Goal: Task Accomplishment & Management: Use online tool/utility

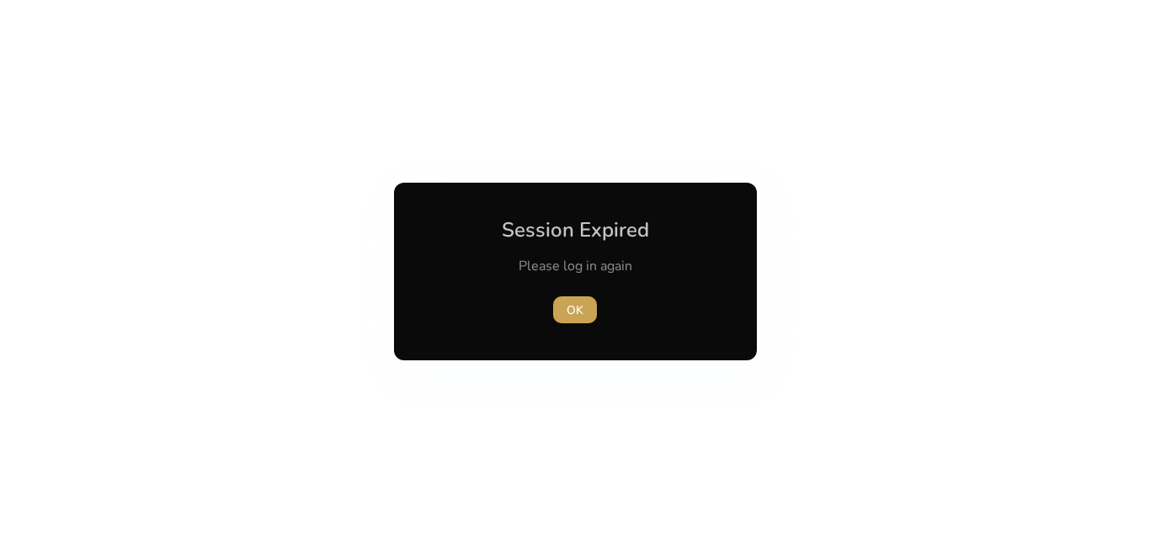
click at [559, 313] on span "button" at bounding box center [575, 310] width 44 height 40
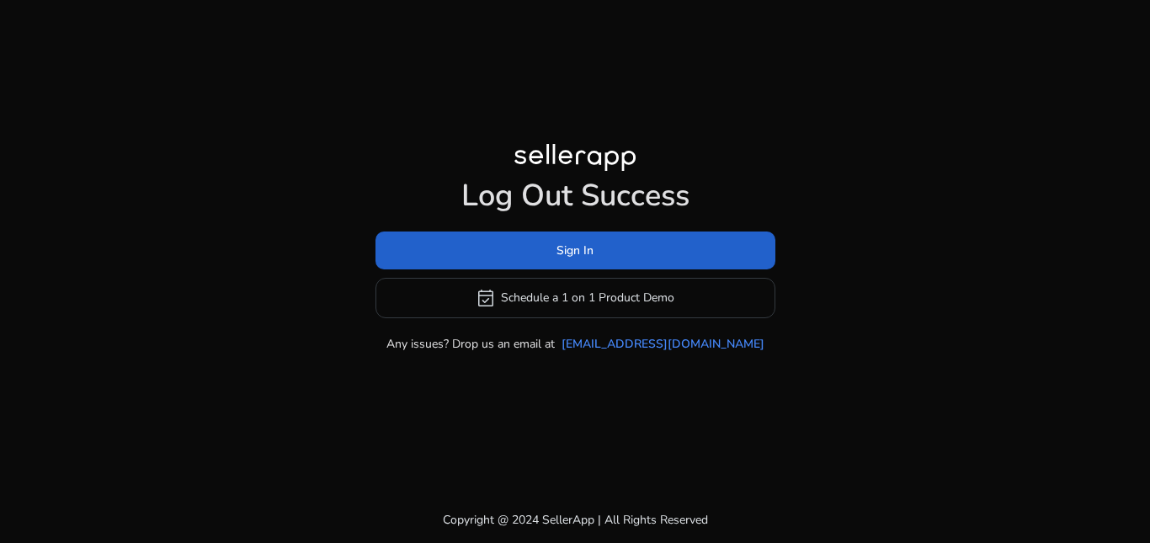
click at [599, 255] on span at bounding box center [576, 250] width 400 height 40
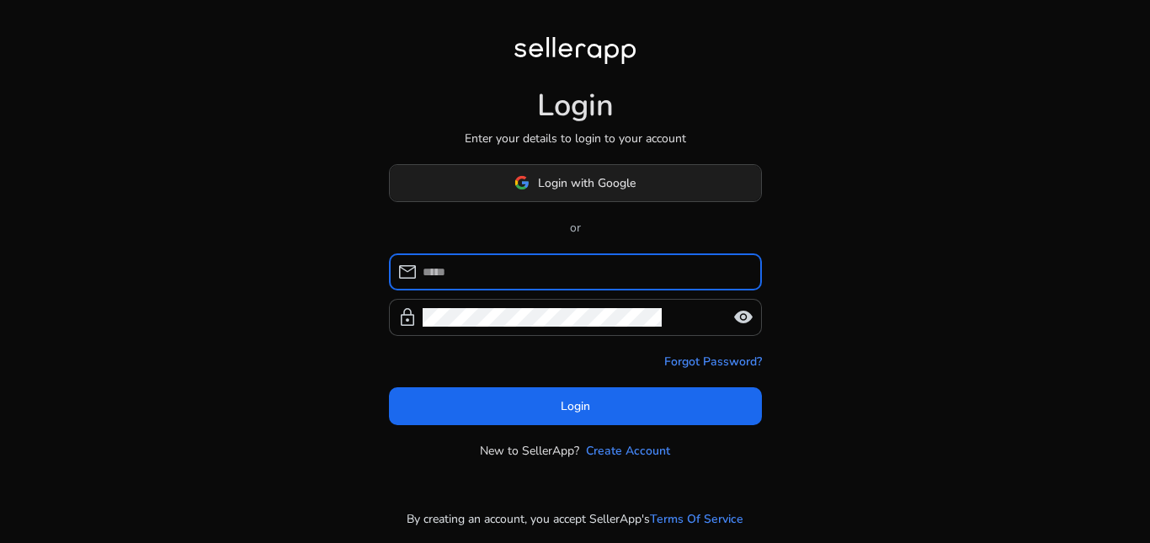
click at [597, 179] on span "Login with Google" at bounding box center [587, 183] width 98 height 18
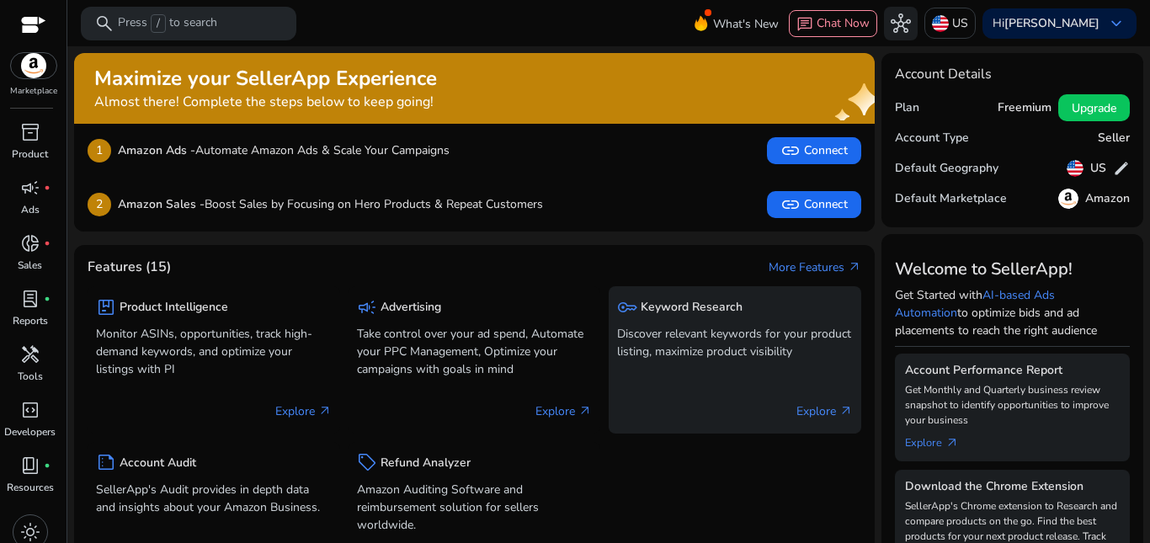
click at [700, 338] on p "Discover relevant keywords for your product listing, maximize product visibility" at bounding box center [735, 342] width 236 height 35
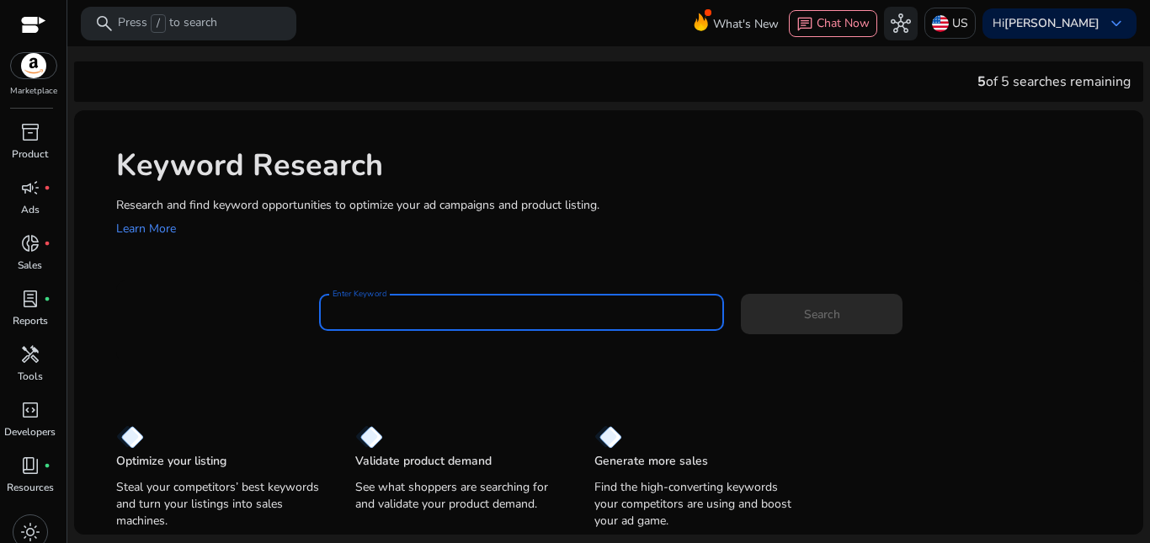
click at [423, 317] on input "Enter Keyword" at bounding box center [522, 312] width 379 height 19
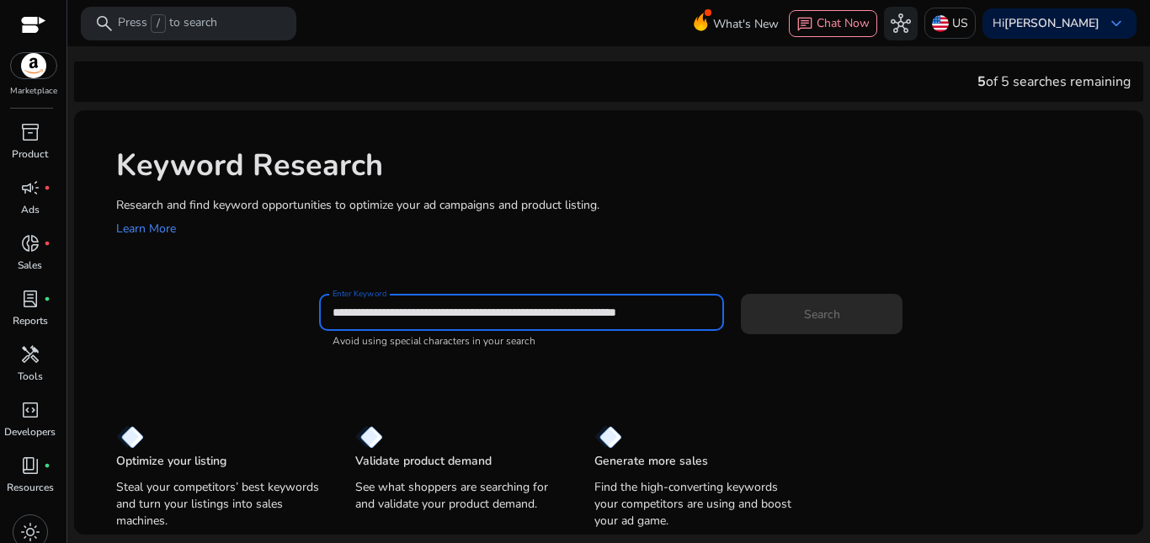
type input "**********"
click at [768, 319] on div "Search" at bounding box center [801, 311] width 121 height 40
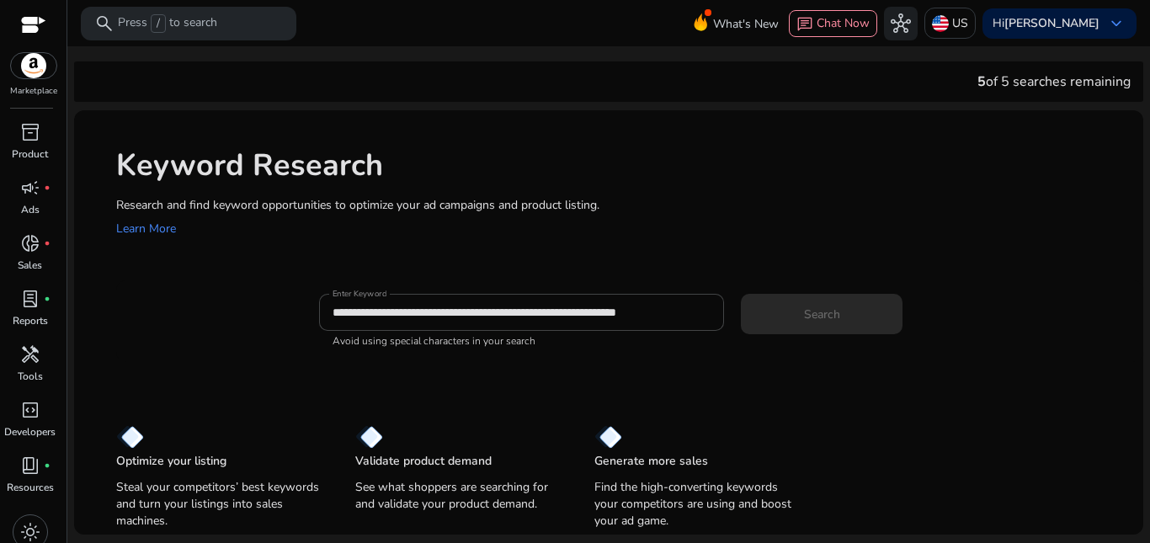
click at [830, 313] on app-sp-search-button "Search" at bounding box center [822, 310] width 162 height 15
click at [808, 311] on app-sp-search-button "Search" at bounding box center [822, 310] width 162 height 15
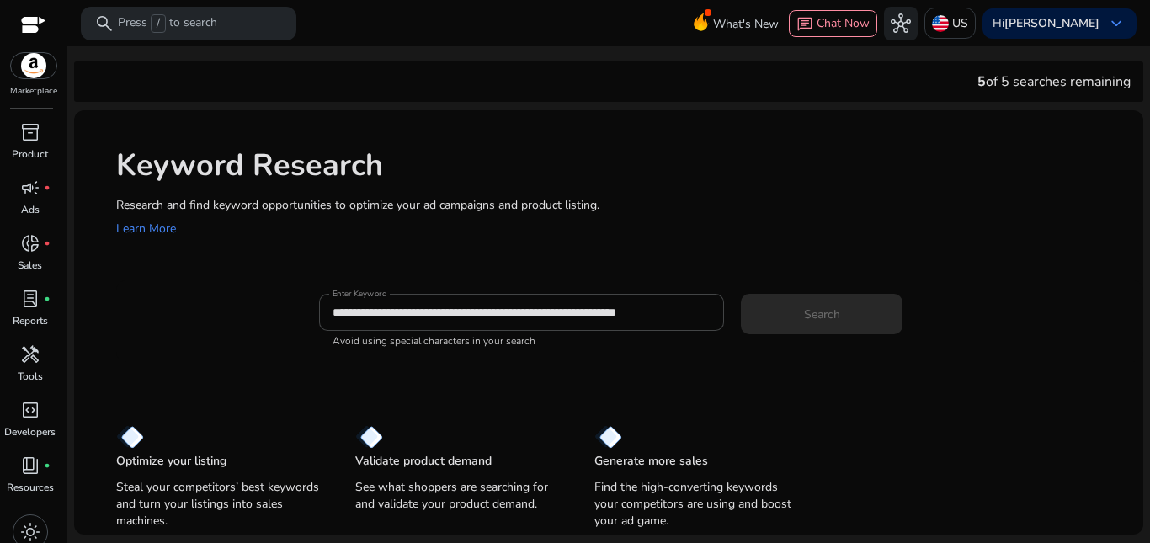
click at [808, 311] on app-sp-search-button "Search" at bounding box center [822, 310] width 162 height 15
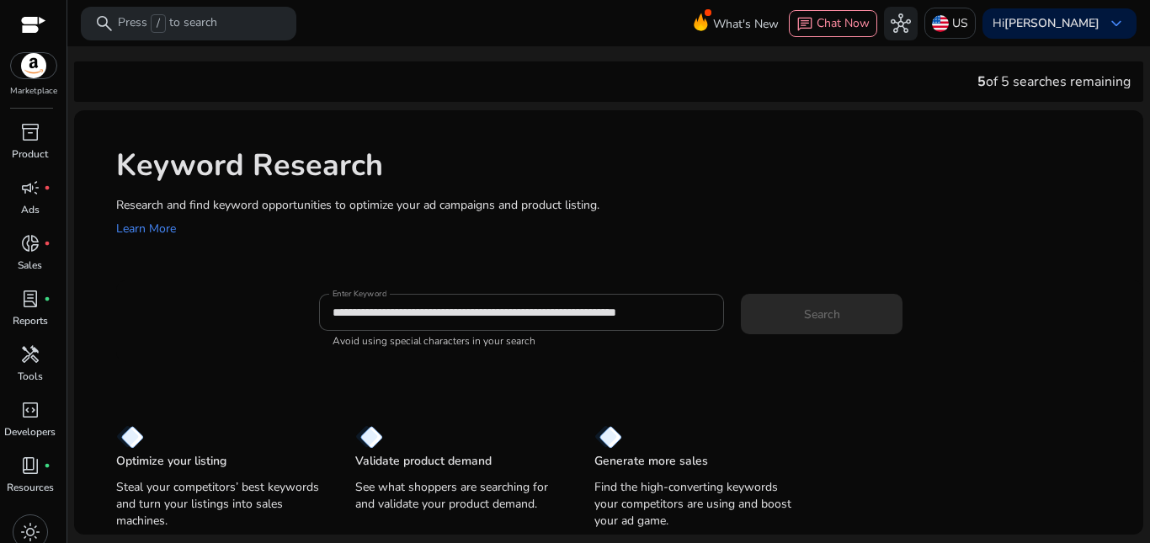
click at [454, 397] on div "**********" at bounding box center [608, 322] width 1069 height 424
click at [770, 318] on div "Search" at bounding box center [801, 311] width 121 height 40
click at [642, 317] on input "**********" at bounding box center [522, 312] width 379 height 19
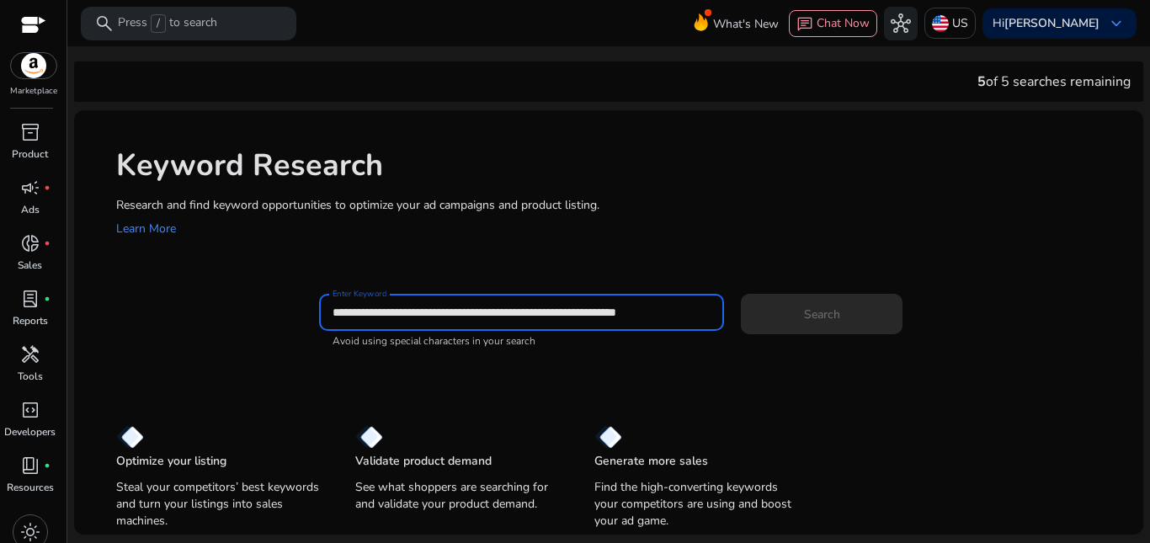
click at [642, 317] on input "**********" at bounding box center [522, 312] width 379 height 19
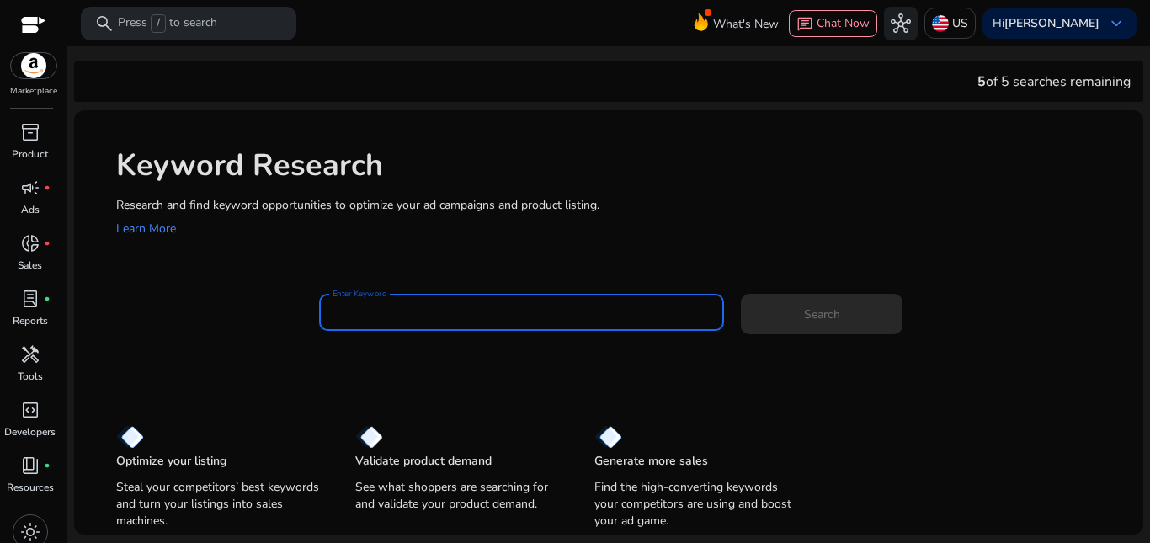
click at [419, 322] on input "Enter Keyword" at bounding box center [522, 312] width 379 height 19
click at [439, 309] on input "Enter Keyword" at bounding box center [522, 312] width 379 height 19
paste input "**********"
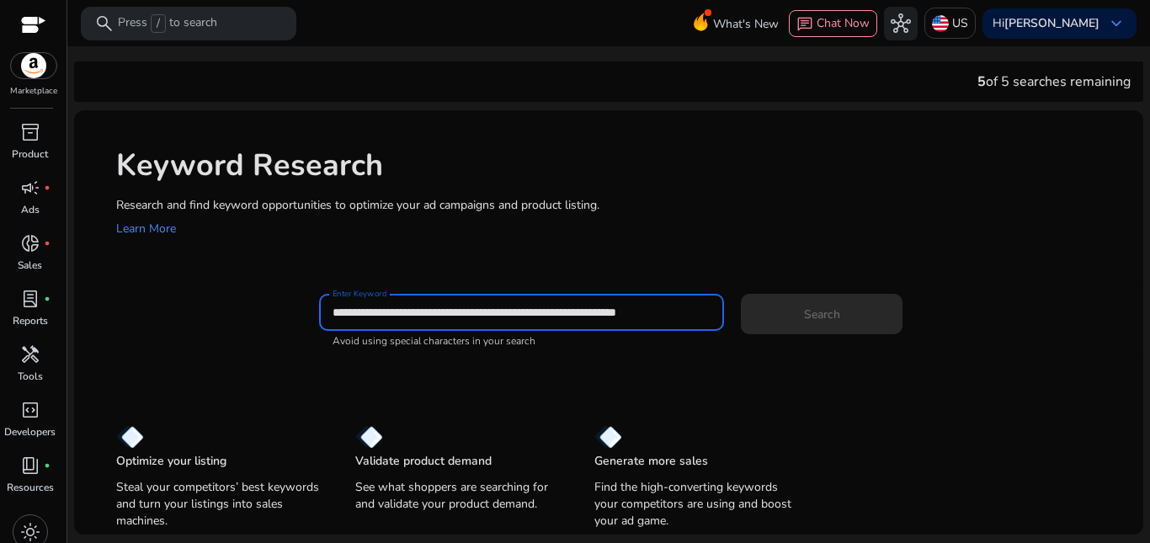
drag, startPoint x: 349, startPoint y: 313, endPoint x: 328, endPoint y: 311, distance: 20.4
click at [328, 311] on div "**********" at bounding box center [522, 312] width 406 height 37
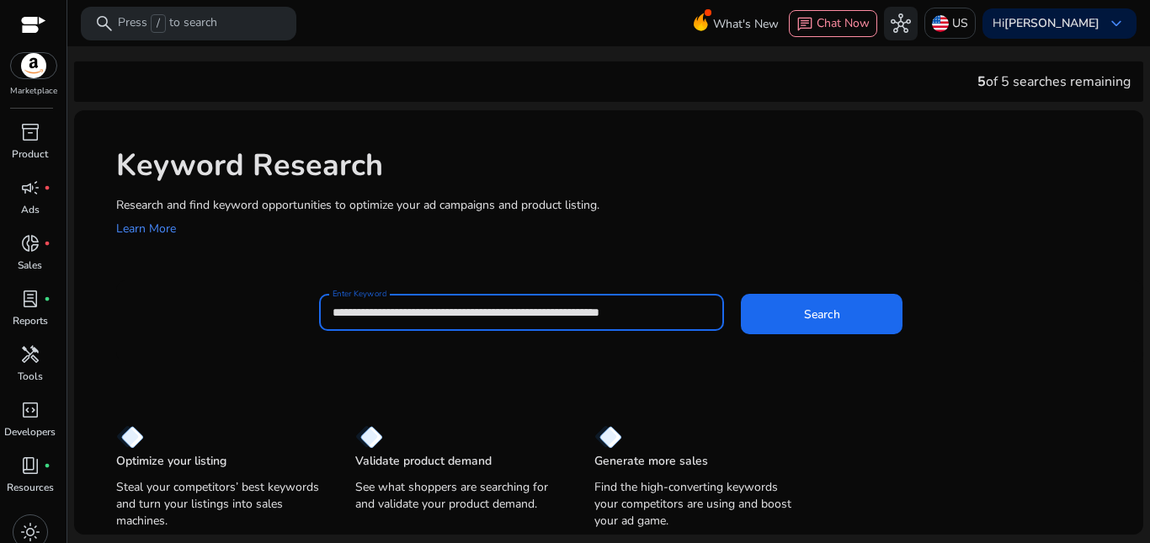
click at [333, 306] on input "**********" at bounding box center [522, 312] width 379 height 19
type input "**********"
click at [741, 294] on button "Search" at bounding box center [822, 314] width 162 height 40
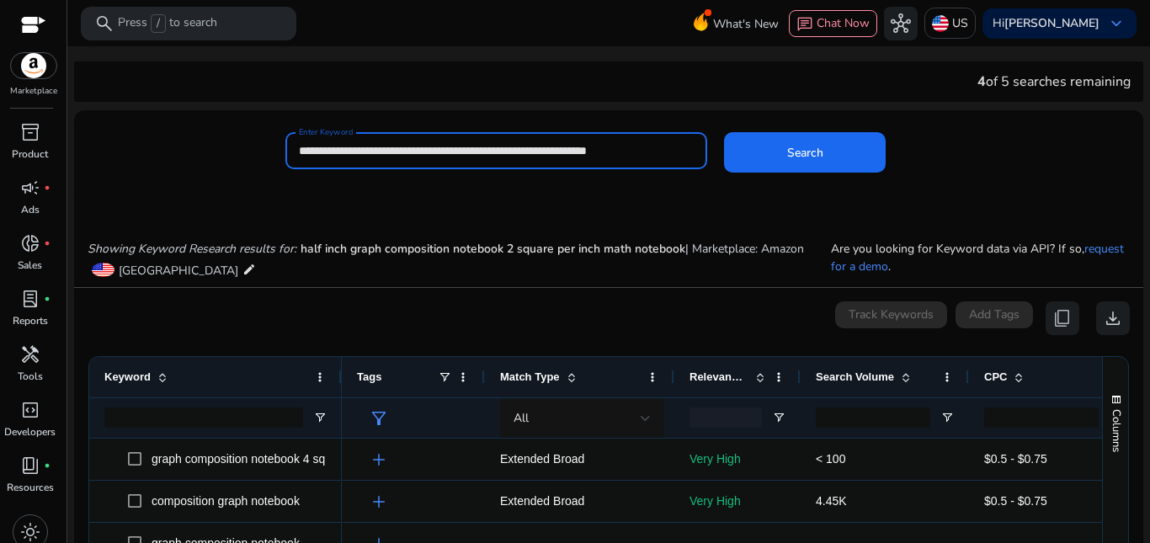
scroll to position [200, 0]
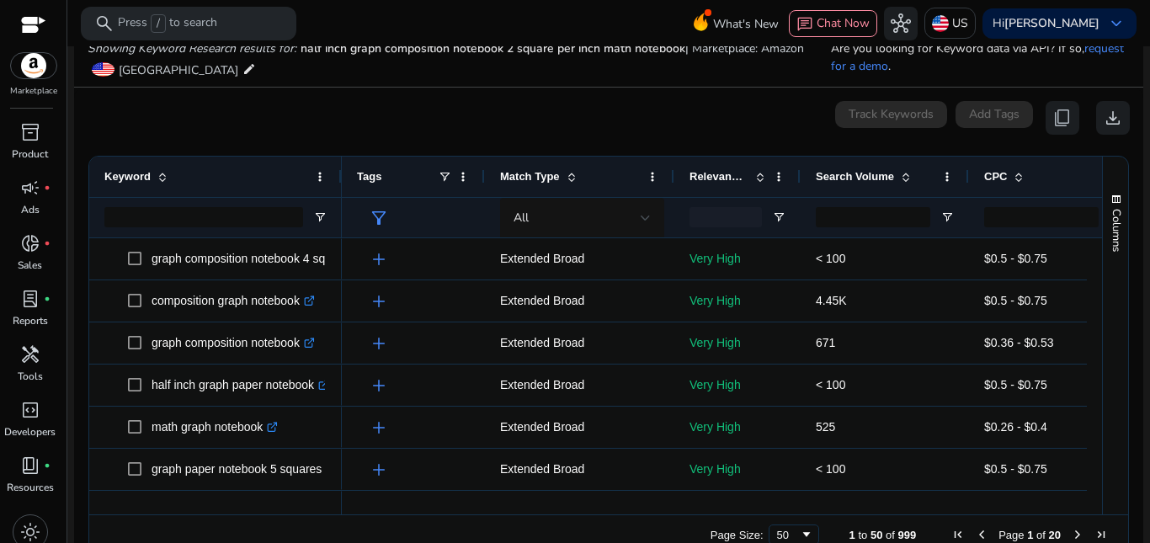
click at [341, 178] on div "Keyword" at bounding box center [215, 197] width 253 height 81
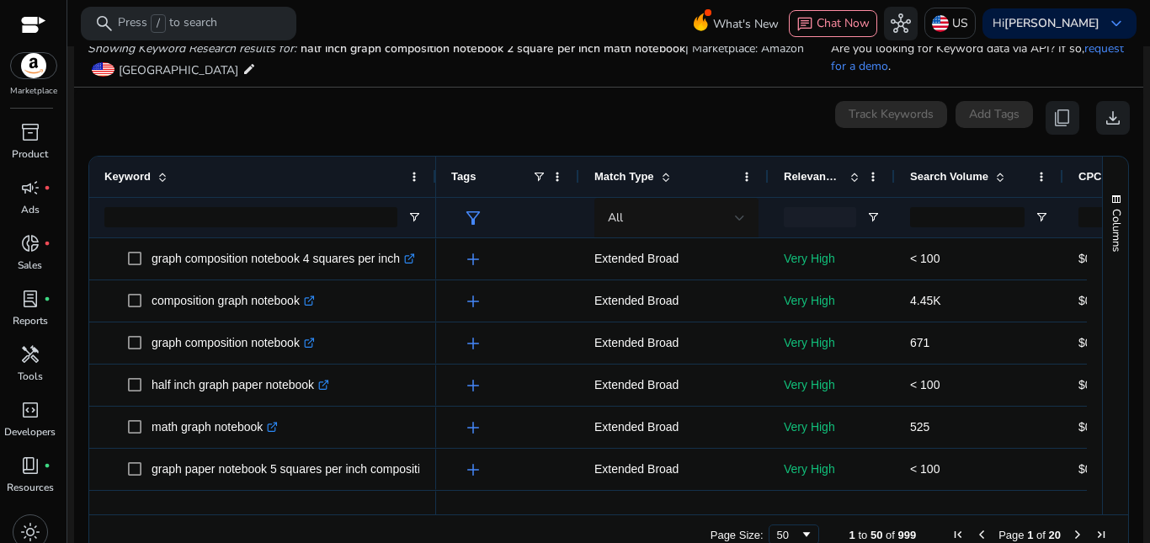
drag, startPoint x: 339, startPoint y: 174, endPoint x: 434, endPoint y: 176, distance: 95.2
click at [434, 176] on div at bounding box center [435, 177] width 7 height 40
click at [438, 174] on div at bounding box center [439, 177] width 7 height 40
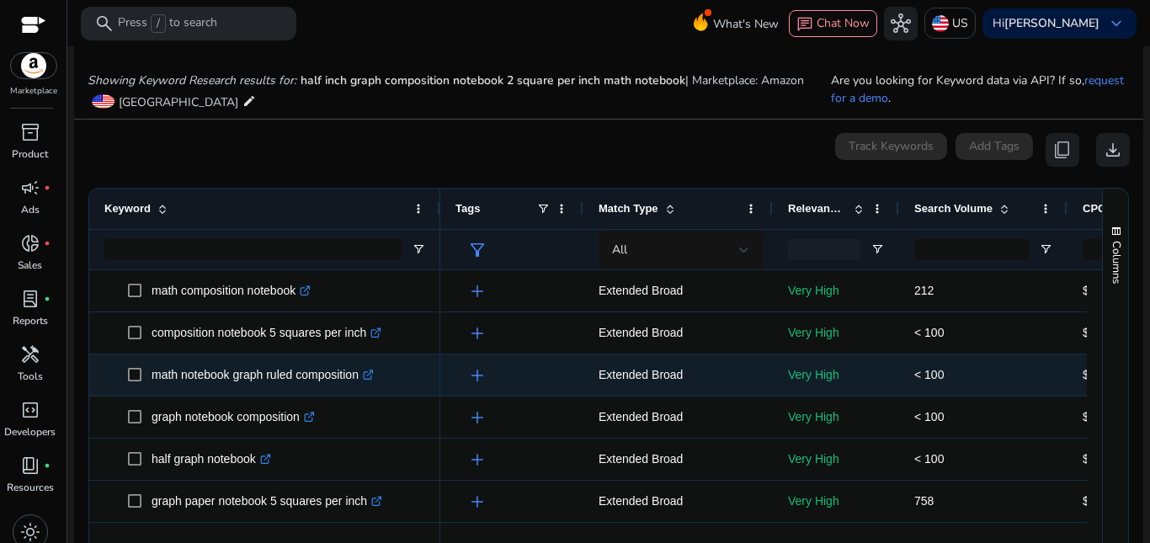
scroll to position [337, 0]
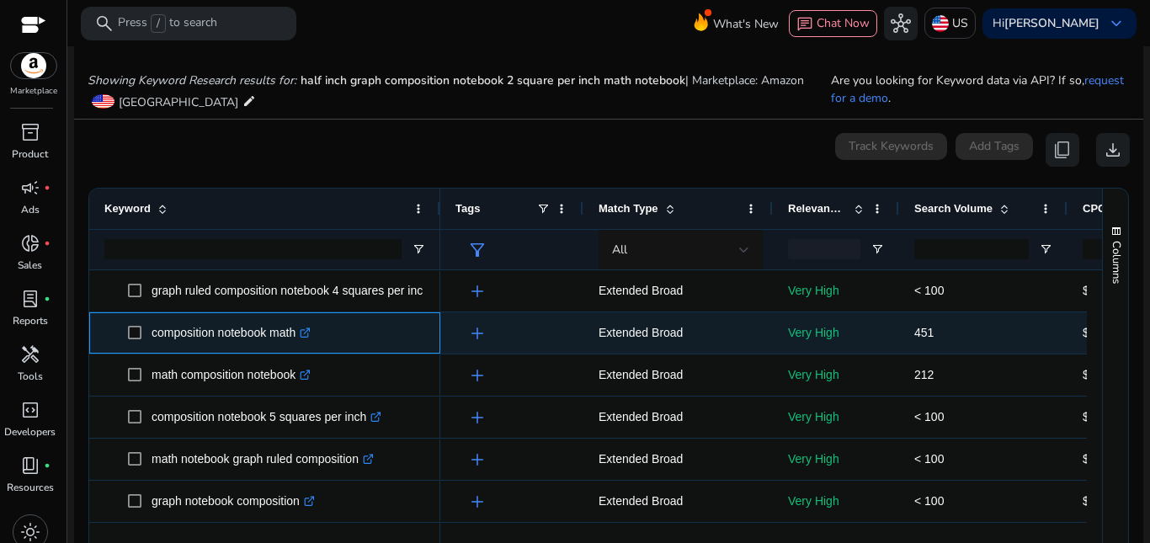
drag, startPoint x: 151, startPoint y: 337, endPoint x: 298, endPoint y: 337, distance: 147.4
click at [298, 337] on span "composition notebook math .st0{fill:#2c8af8}" at bounding box center [276, 333] width 297 height 35
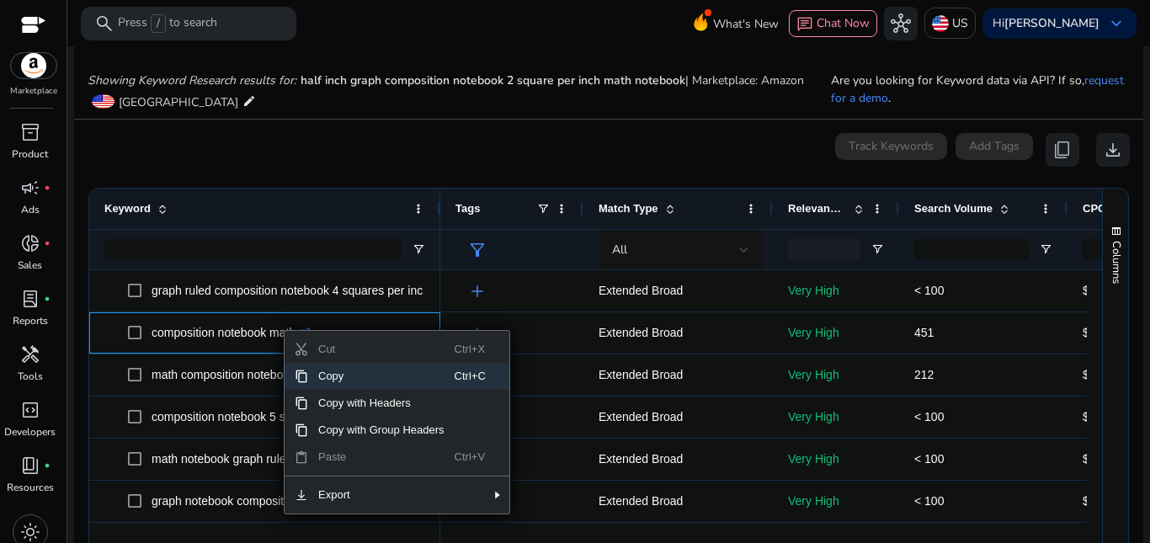
click at [312, 375] on span "Copy" at bounding box center [381, 376] width 147 height 27
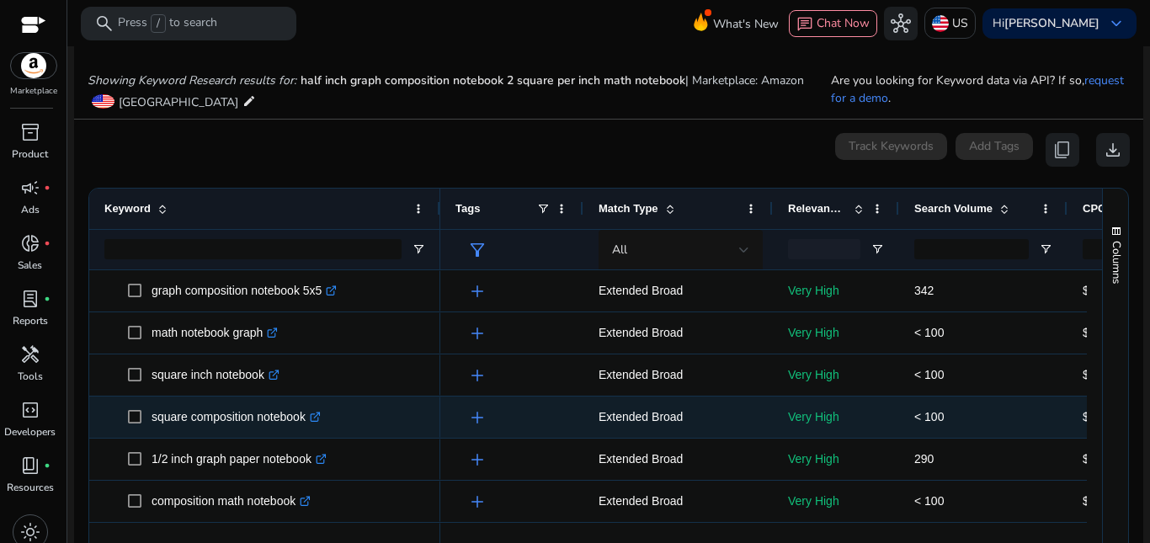
scroll to position [1095, 0]
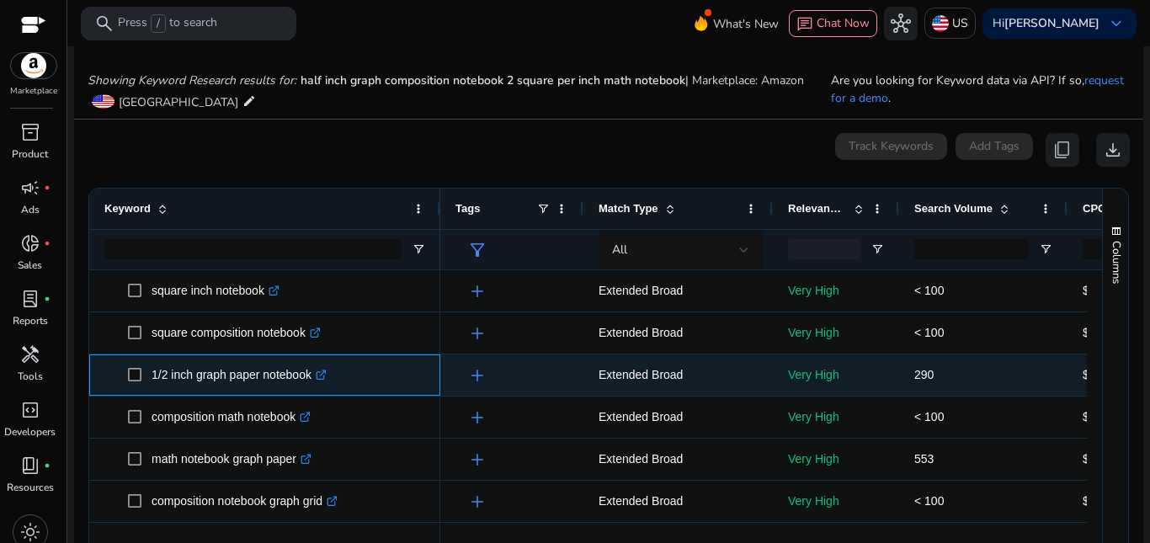
drag, startPoint x: 149, startPoint y: 388, endPoint x: 317, endPoint y: 386, distance: 167.6
click at [317, 386] on span "1/2 inch graph paper notebook .st0{fill:#2c8af8}" at bounding box center [276, 375] width 297 height 35
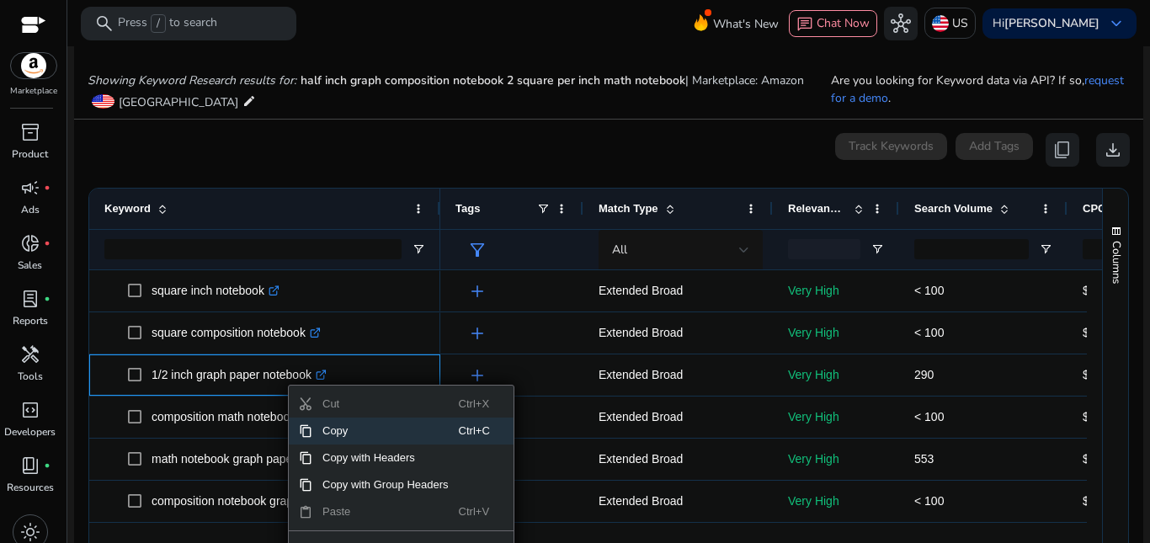
click at [327, 434] on span "Copy" at bounding box center [385, 431] width 147 height 27
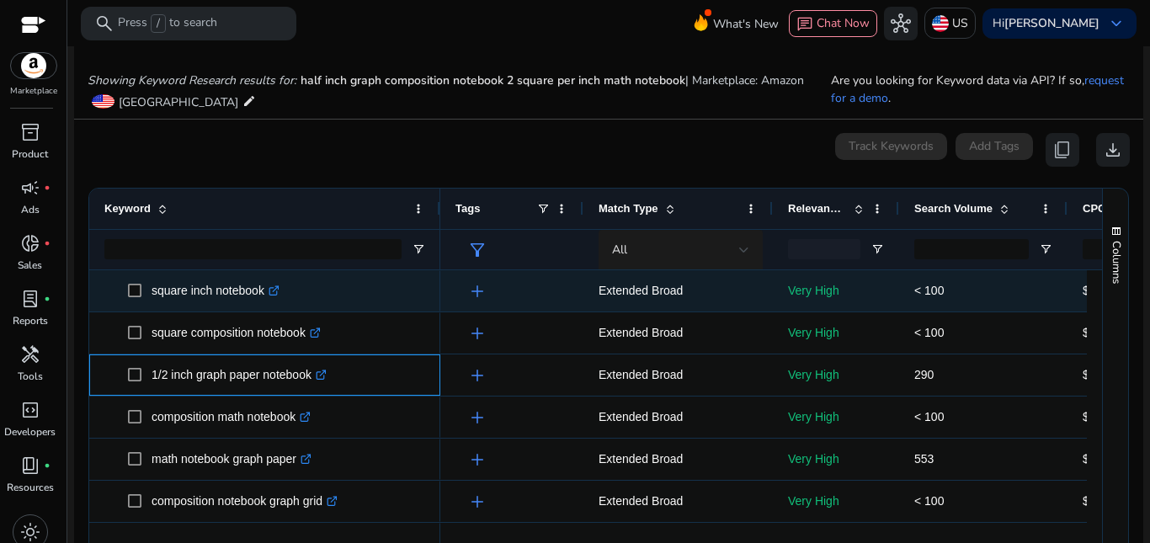
scroll to position [235, 0]
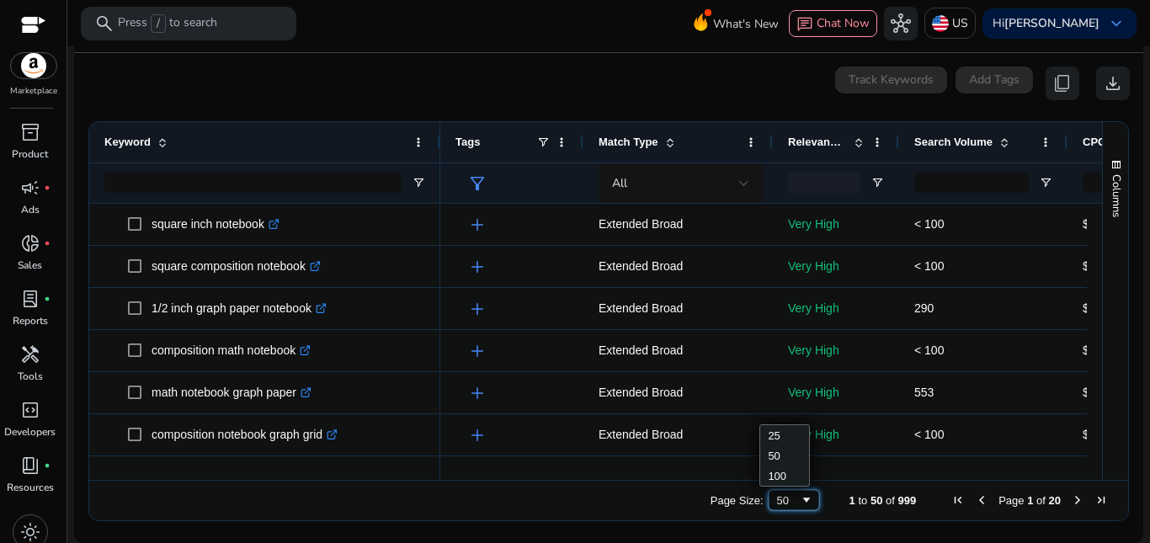
click at [789, 497] on div "50" at bounding box center [788, 500] width 23 height 13
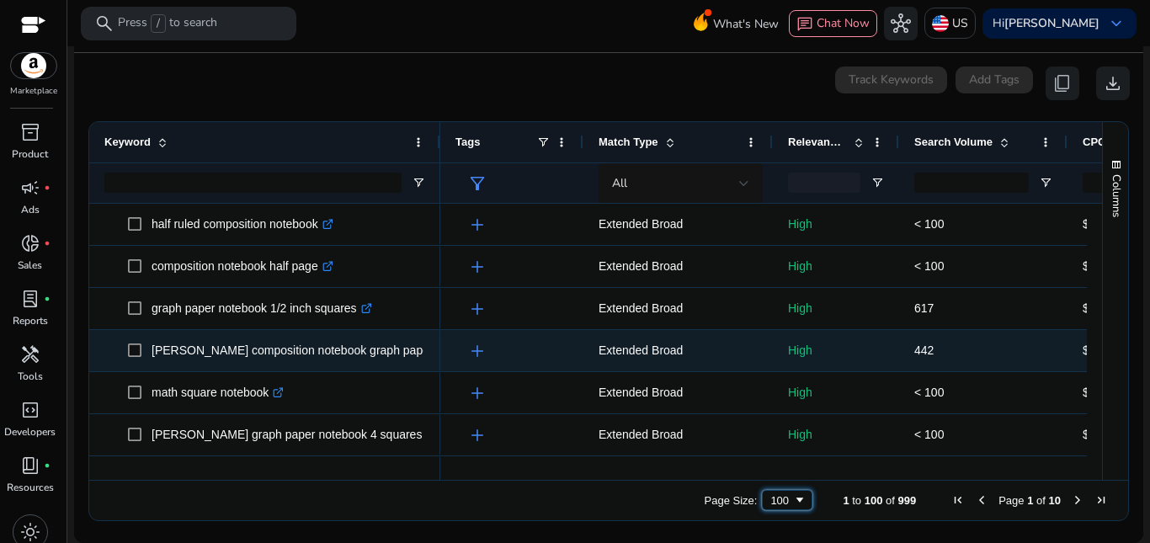
scroll to position [0, 0]
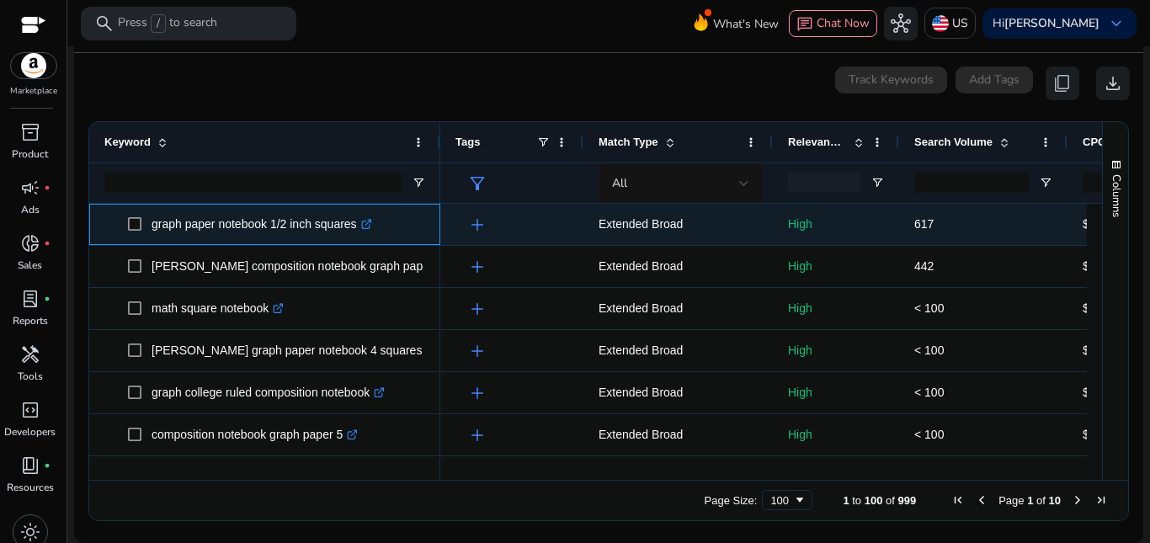
drag, startPoint x: 149, startPoint y: 234, endPoint x: 355, endPoint y: 232, distance: 206.3
click at [355, 232] on span "graph paper notebook 1/2 inch squares .st0{fill:#2c8af8}" at bounding box center [276, 224] width 297 height 35
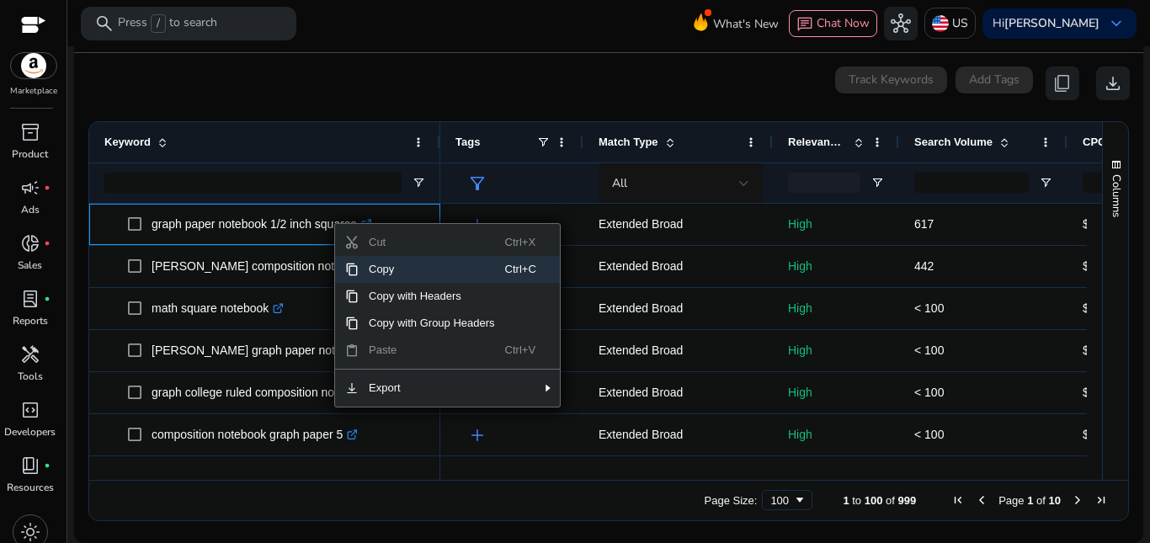
click at [367, 268] on span "Copy" at bounding box center [432, 269] width 147 height 27
